Goal: Information Seeking & Learning: Learn about a topic

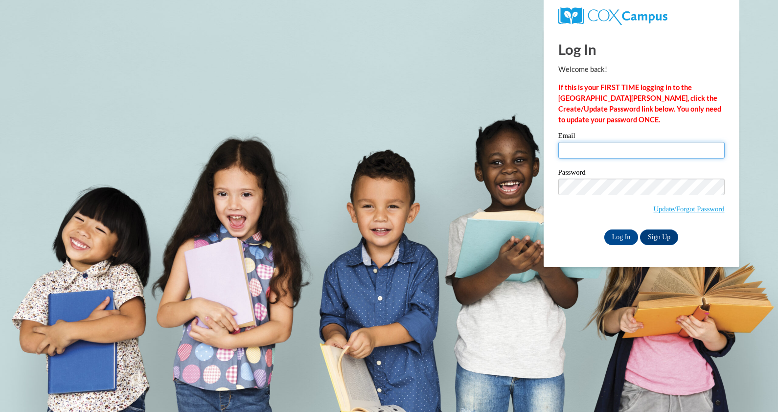
click at [601, 149] on input "Email" at bounding box center [642, 150] width 166 height 17
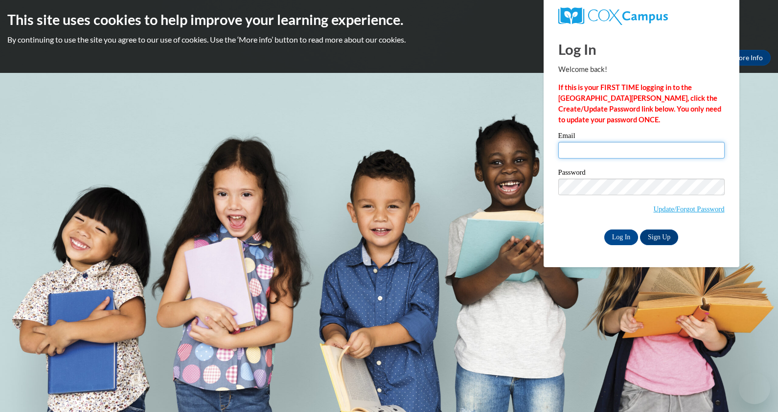
type input "hezekiraht@gmail.com"
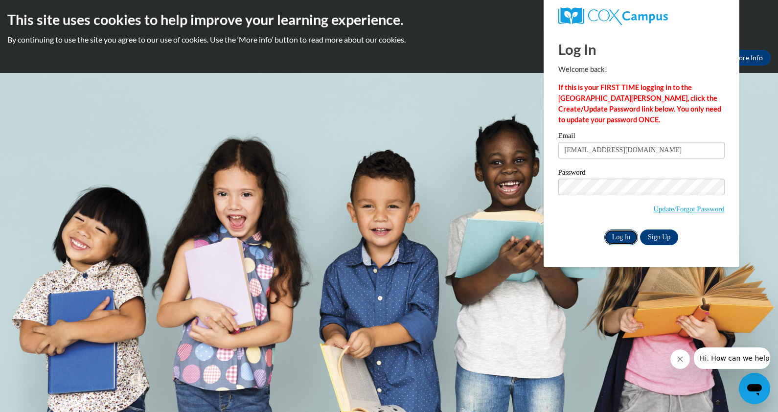
click at [617, 234] on input "Log In" at bounding box center [622, 238] width 34 height 16
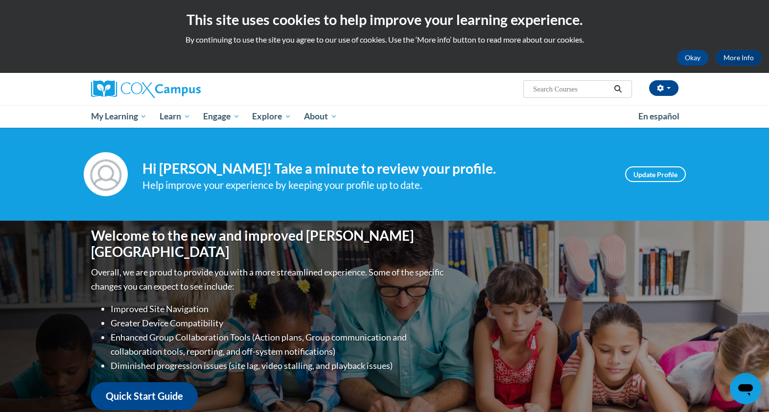
click at [769, 81] on html "This site uses cookies to help improve your learning experience. By continuing …" at bounding box center [384, 206] width 769 height 412
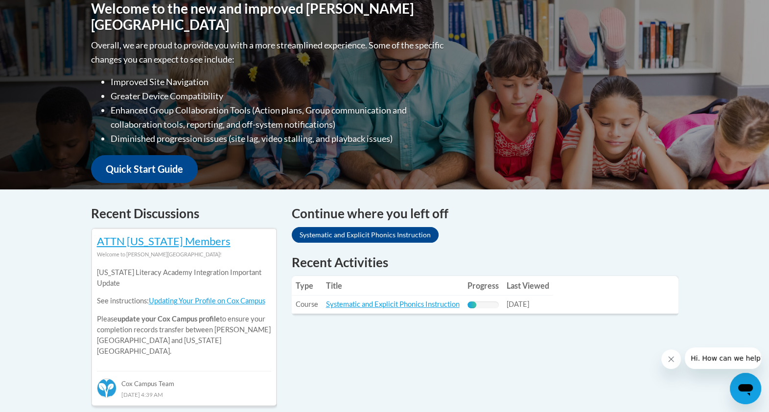
scroll to position [229, 0]
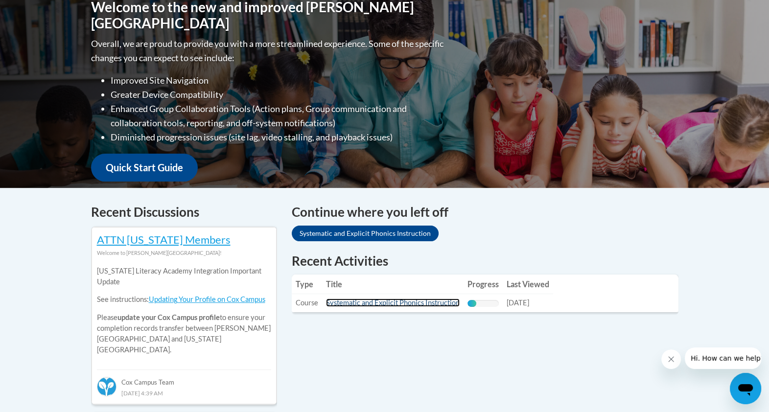
click at [409, 303] on link "Systematic and Explicit Phonics Instruction" at bounding box center [393, 303] width 134 height 8
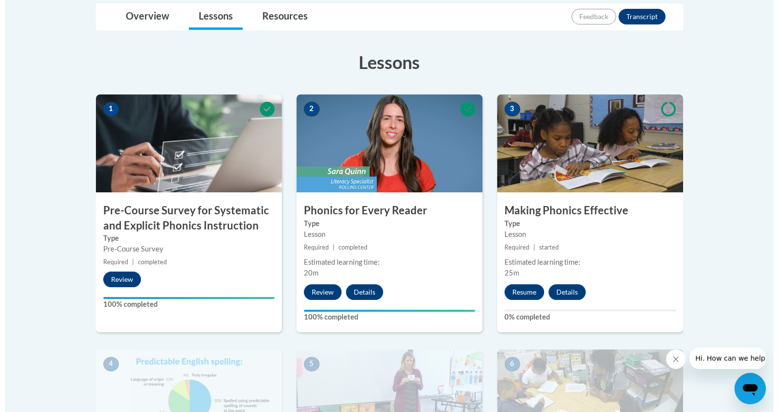
scroll to position [255, 0]
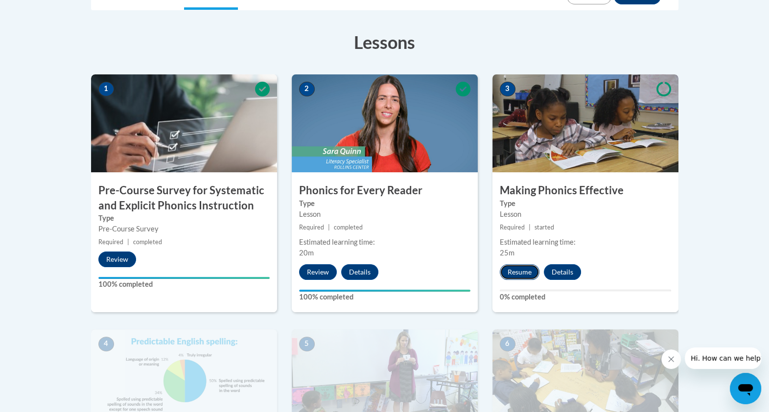
click at [519, 275] on button "Resume" at bounding box center [520, 272] width 40 height 16
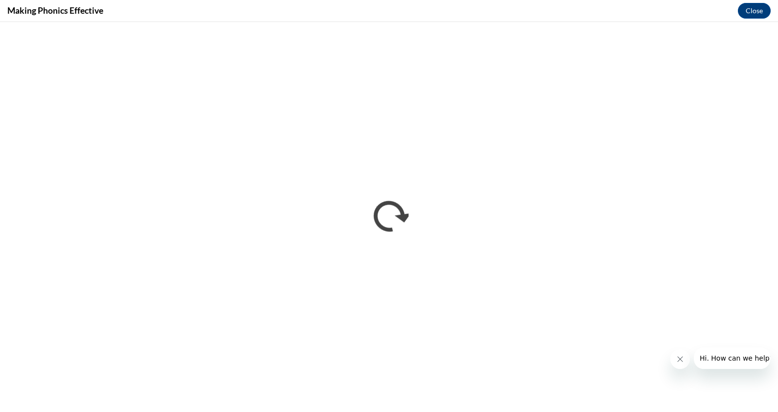
scroll to position [0, 0]
